Goal: Task Accomplishment & Management: Complete application form

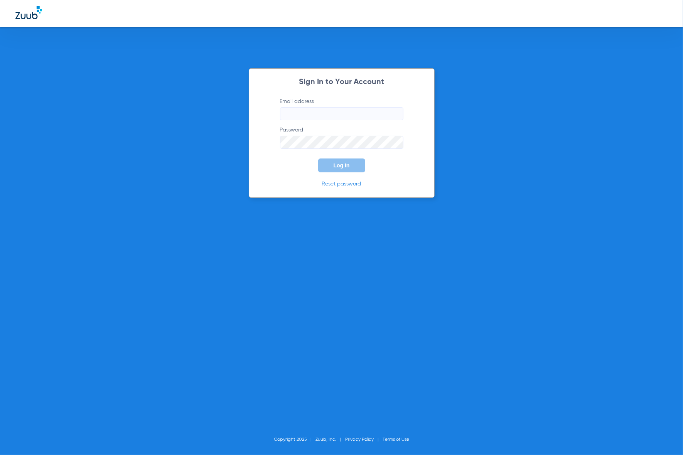
click at [404, 121] on form "Email address Password Log In" at bounding box center [341, 135] width 146 height 75
click at [397, 112] on keeper-lock "Open Keeper Popup" at bounding box center [394, 113] width 9 height 9
click at [392, 112] on keeper-lock "Open Keeper Popup" at bounding box center [394, 113] width 9 height 9
type input "openlatedentistry@gmail.com"
